Goal: Navigation & Orientation: Find specific page/section

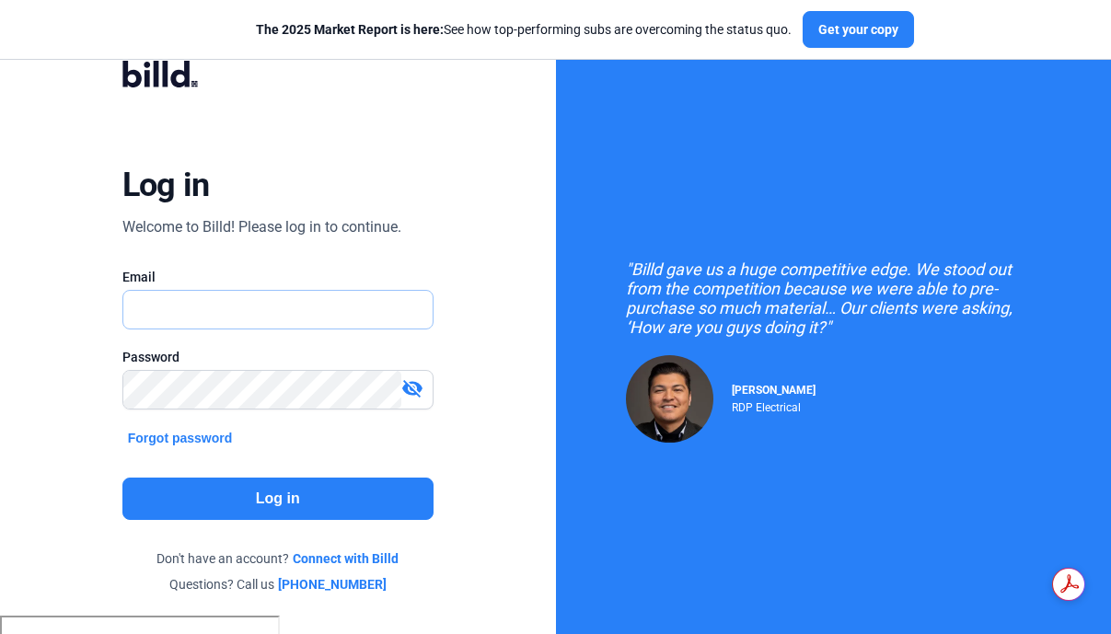
click at [219, 302] on input "text" at bounding box center [268, 310] width 290 height 38
type input "[PERSON_NAME][EMAIL_ADDRESS][DOMAIN_NAME]"
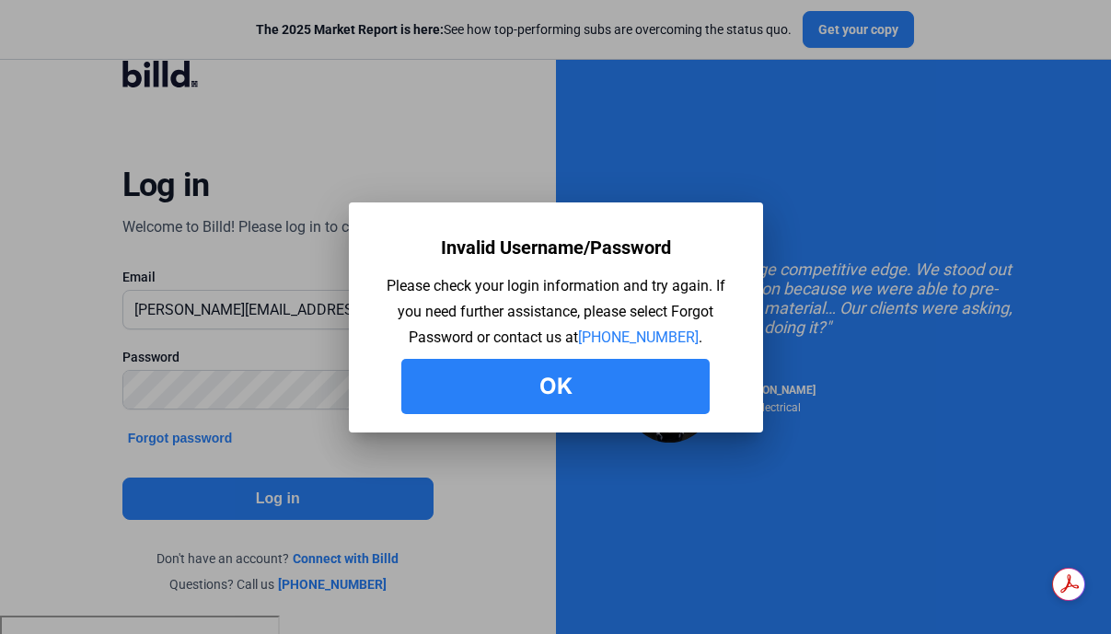
click at [572, 390] on button "Ok" at bounding box center [555, 386] width 308 height 55
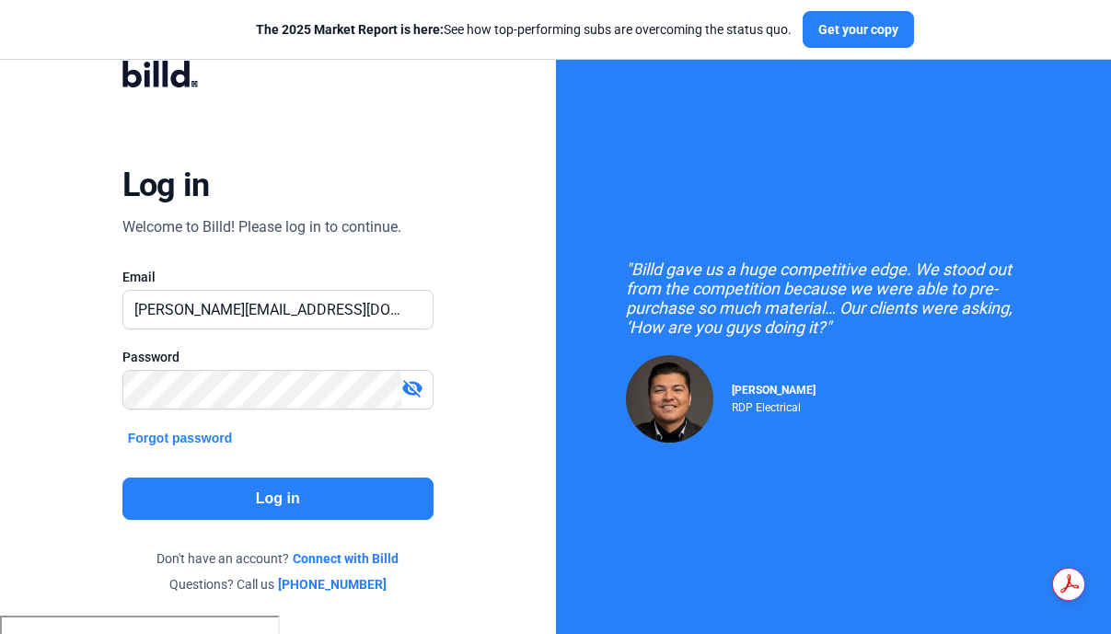
click at [409, 395] on mat-icon "visibility_off" at bounding box center [412, 388] width 22 height 22
click at [210, 505] on button "Log in" at bounding box center [277, 499] width 311 height 42
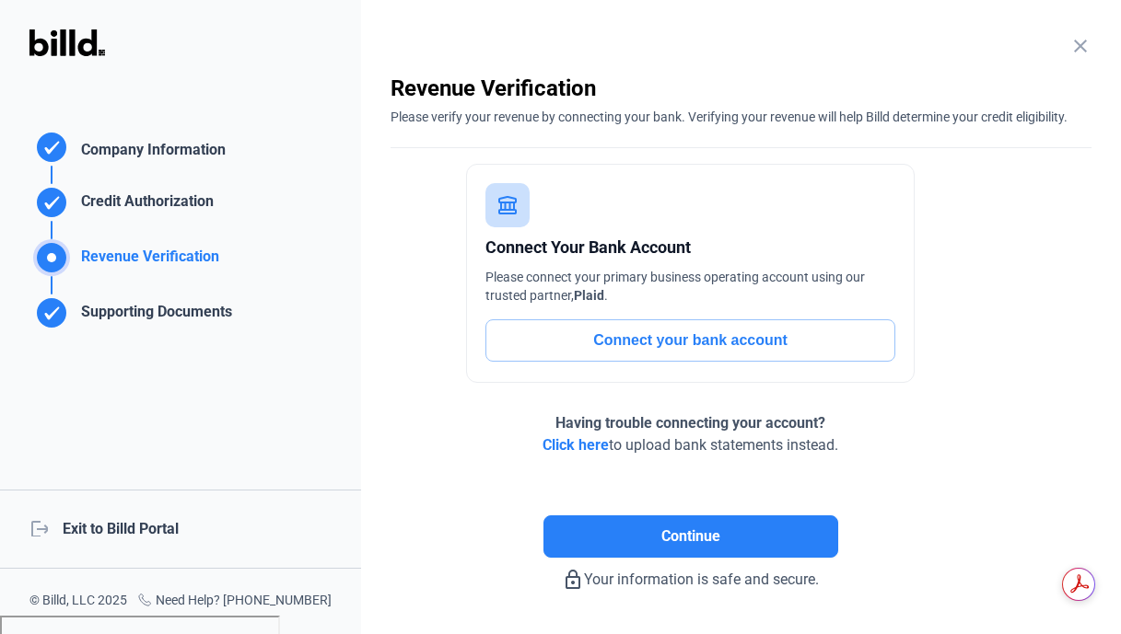
click at [116, 529] on div "logout Exit to Billd Portal" at bounding box center [180, 529] width 361 height 79
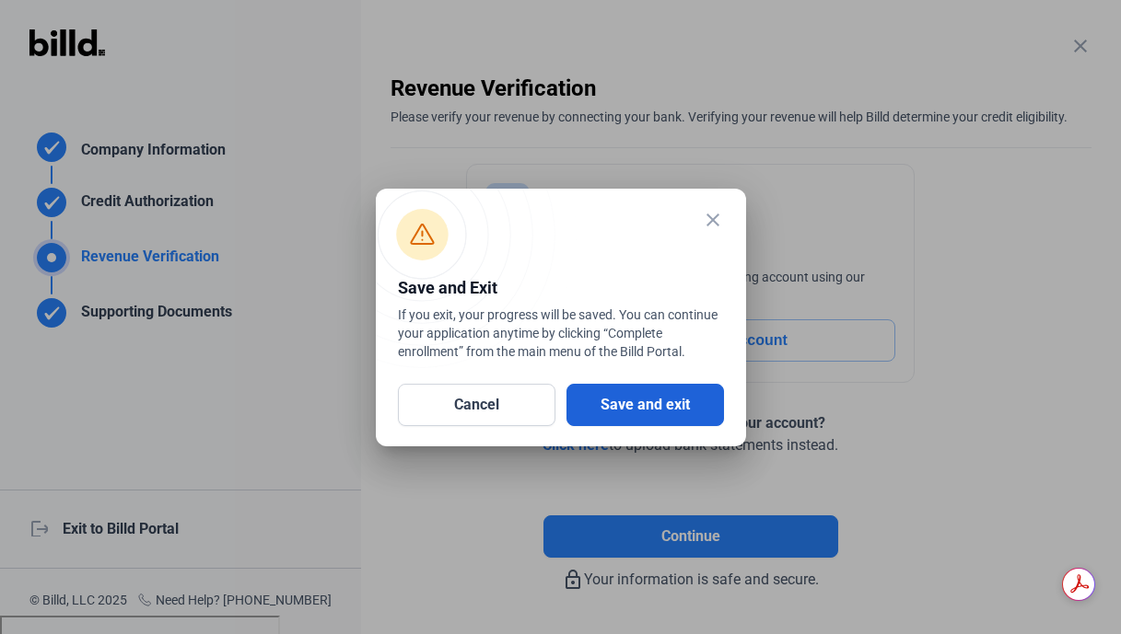
click at [622, 407] on button "Save and exit" at bounding box center [644, 405] width 157 height 42
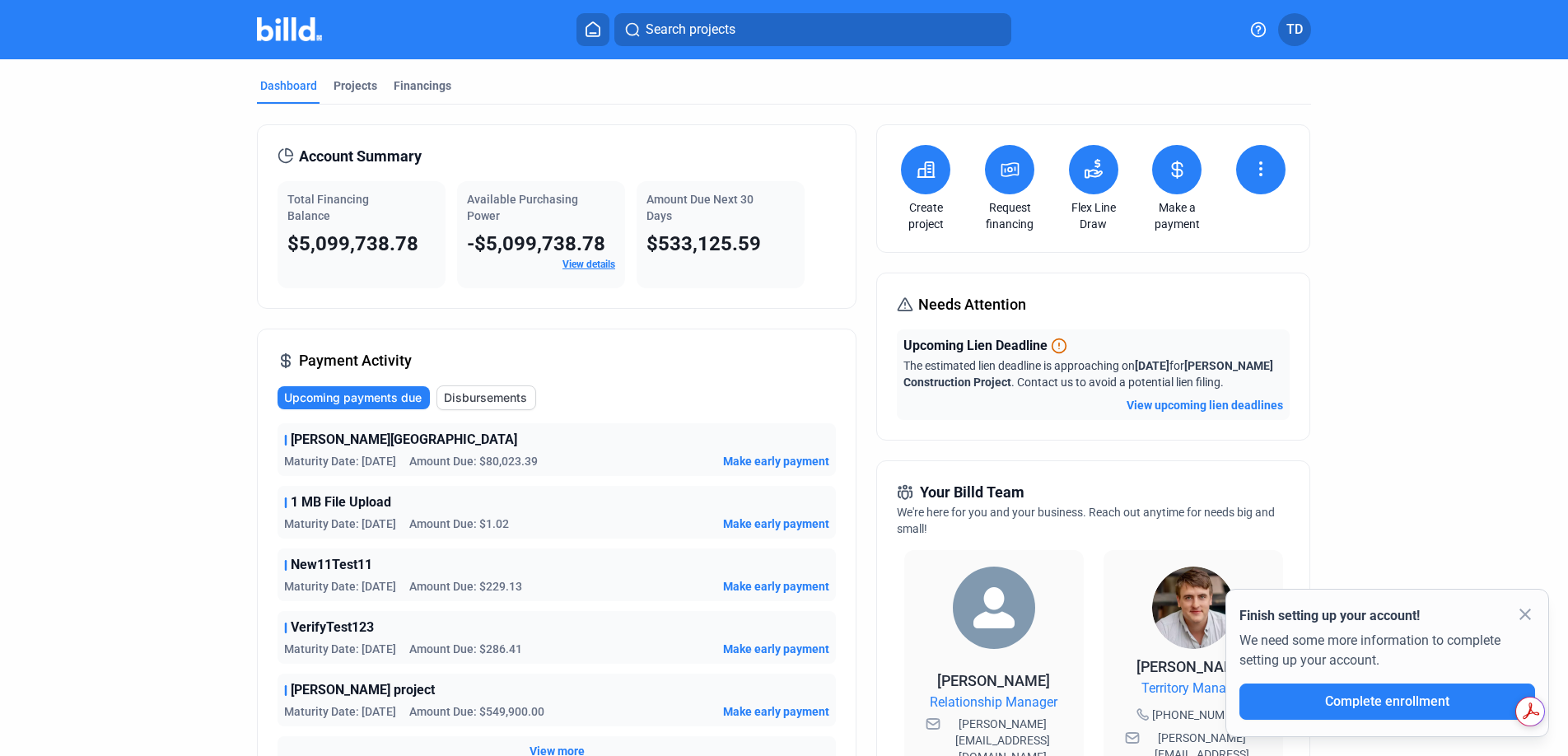
click at [993, 566] on mat-icon "close" at bounding box center [1525, 615] width 20 height 20
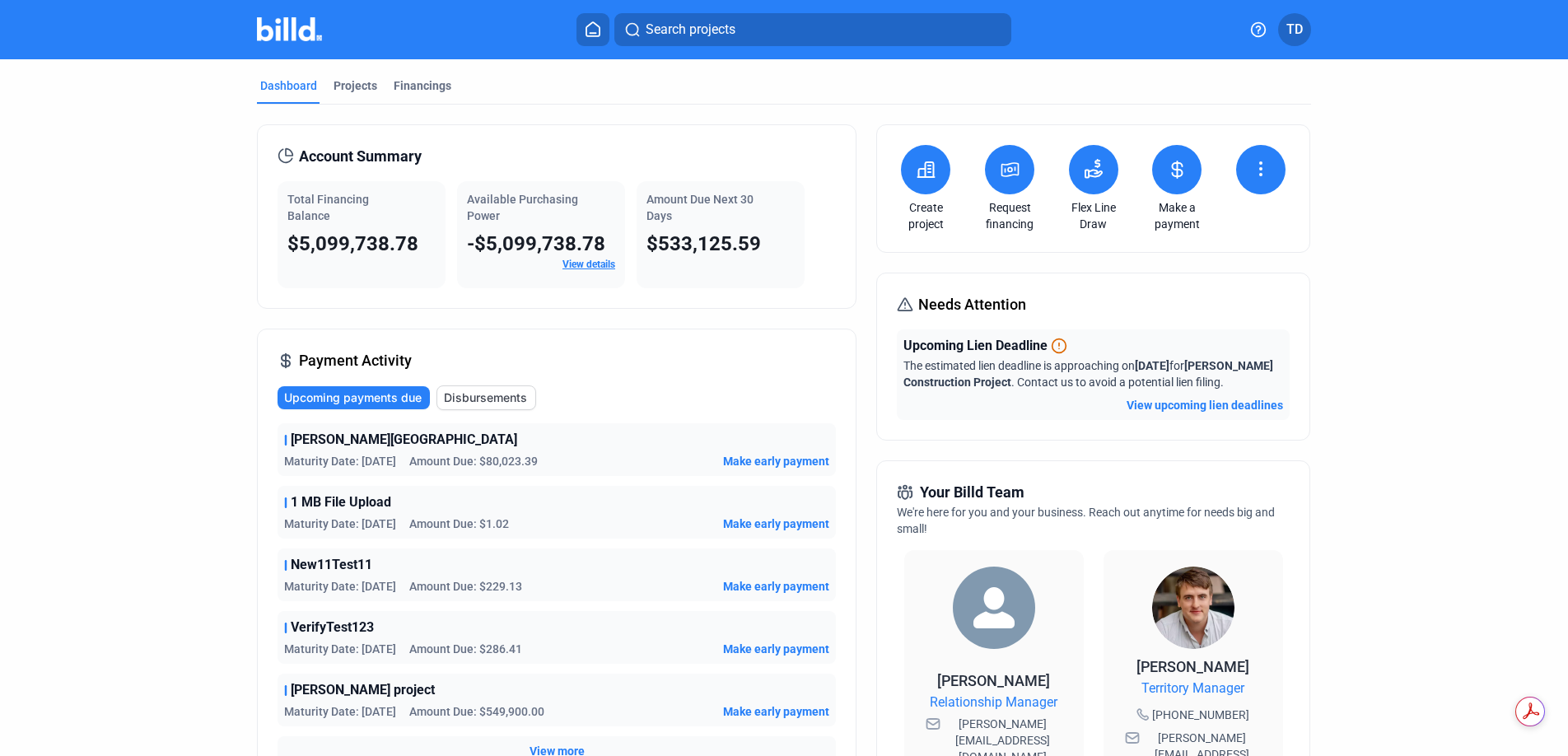
click at [993, 33] on span "TD" at bounding box center [1294, 30] width 16 height 20
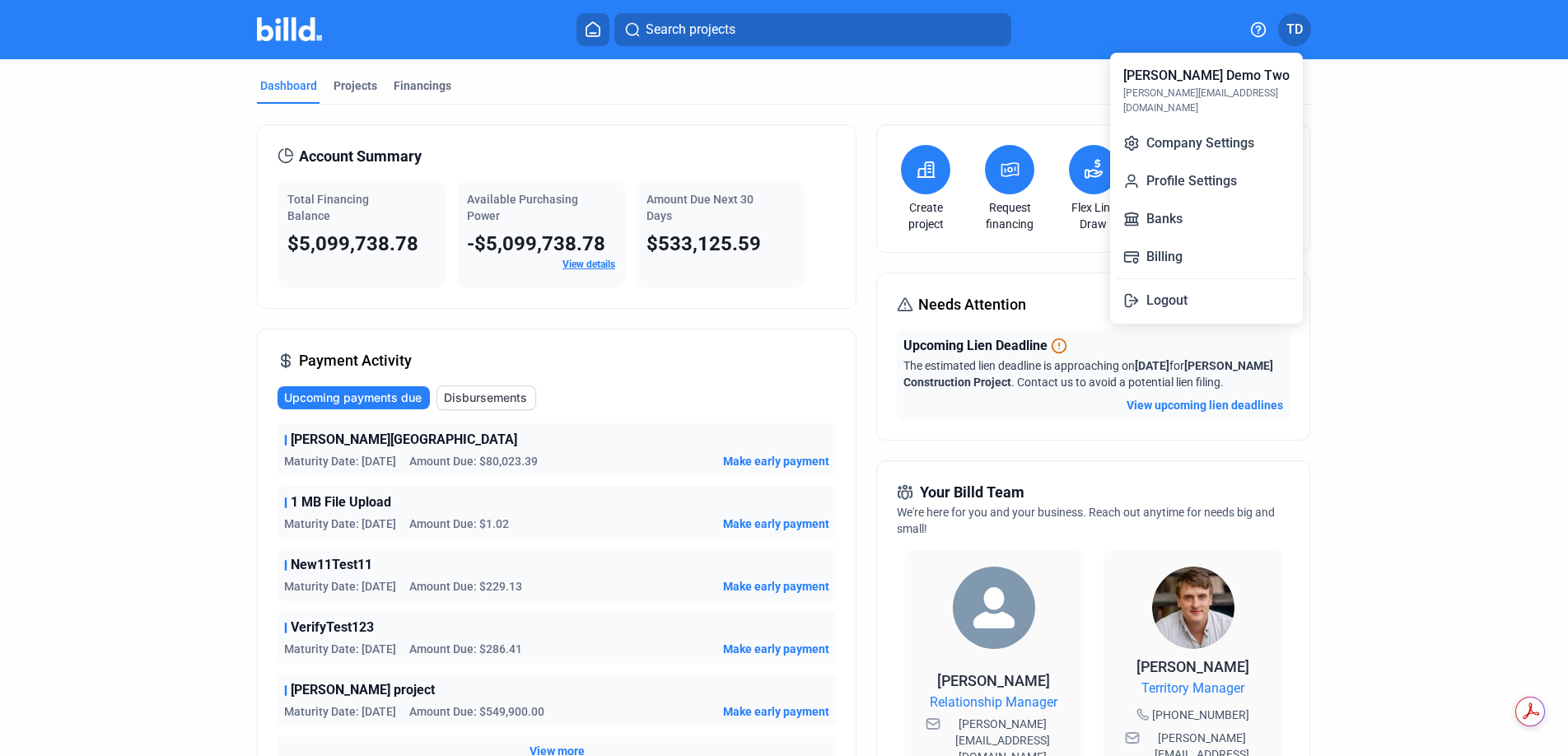
click at [993, 28] on div at bounding box center [784, 378] width 1568 height 756
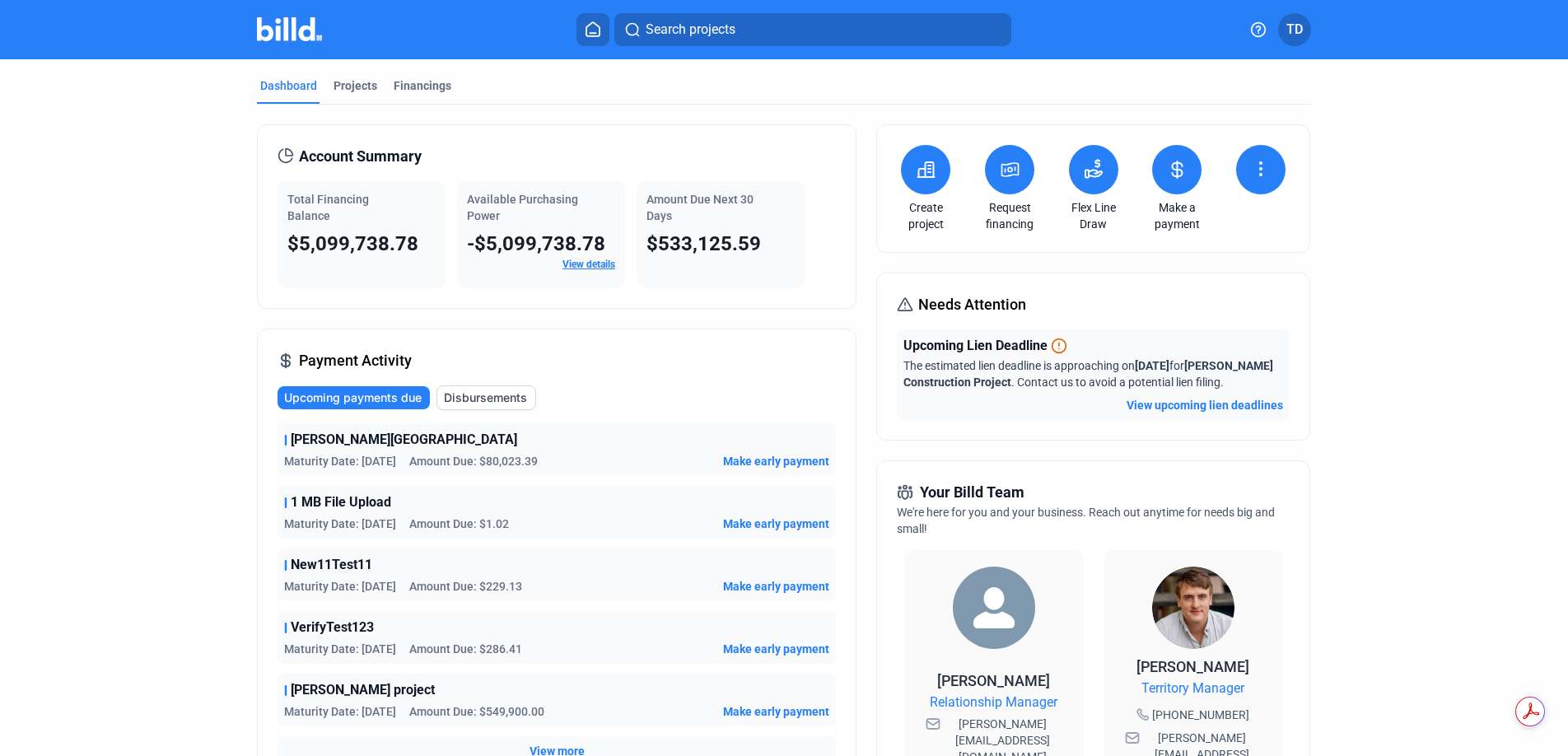
click at [993, 31] on icon at bounding box center [1259, 30] width 16 height 16
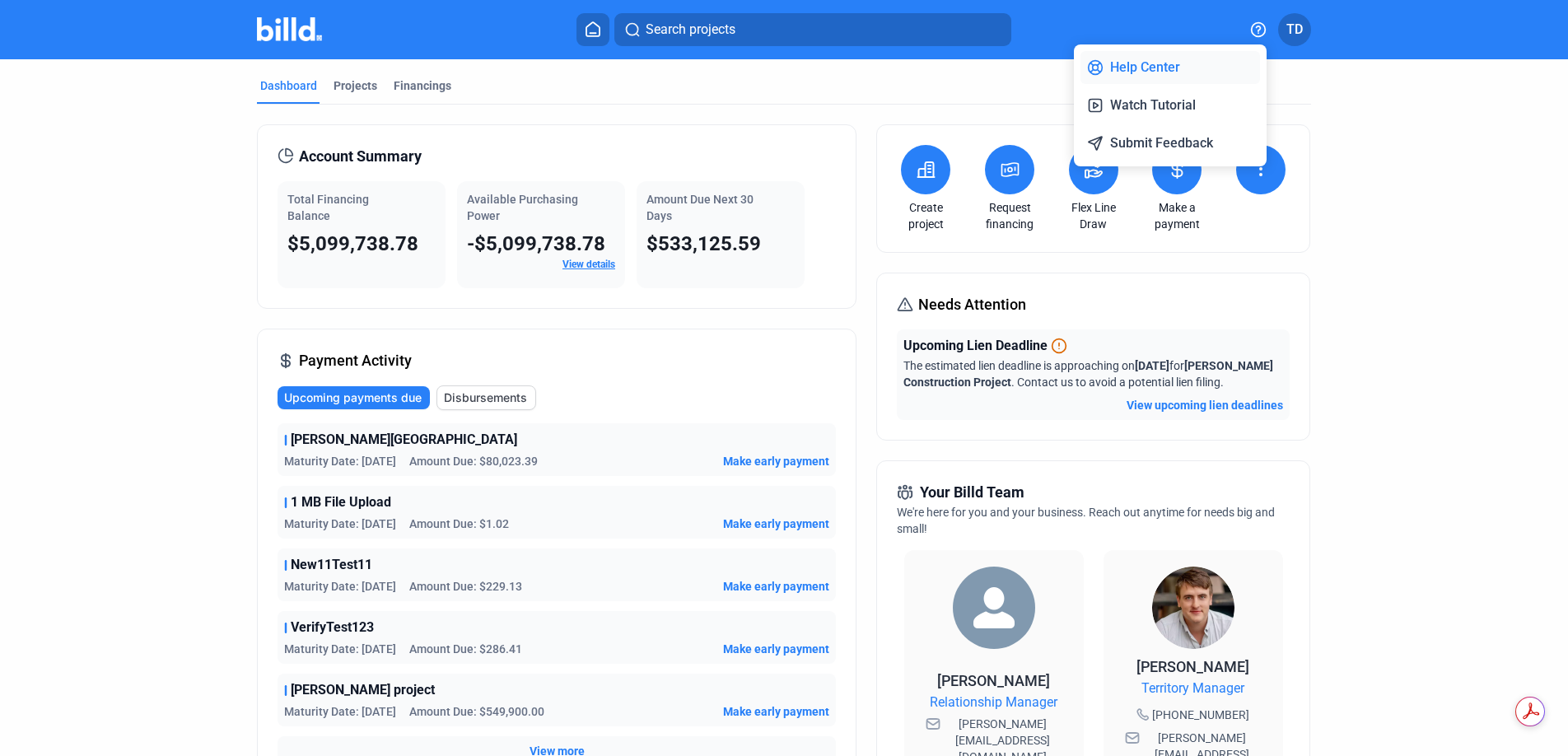
click at [993, 56] on button "Help Center" at bounding box center [1170, 67] width 180 height 33
